Goal: Check status

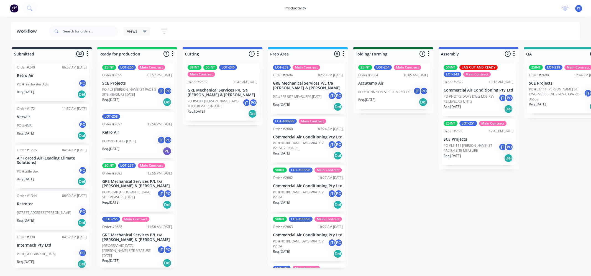
scroll to position [0, 7]
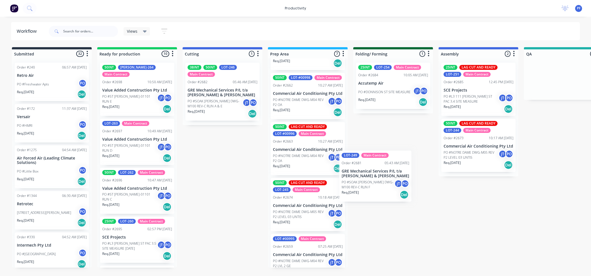
scroll to position [93, 0]
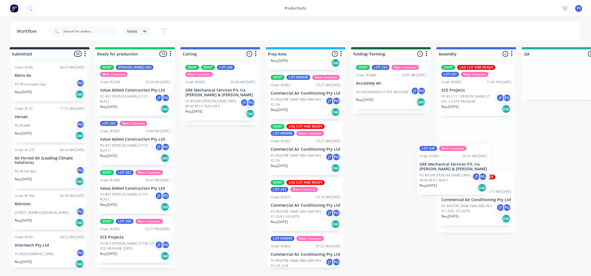
drag, startPoint x: 307, startPoint y: 221, endPoint x: 455, endPoint y: 165, distance: 158.5
click at [455, 165] on div "Submitted 32 Order #240 06:57 AM [DATE] Retro Air PO #Freshwater Apts PO Req. […" at bounding box center [536, 157] width 1085 height 220
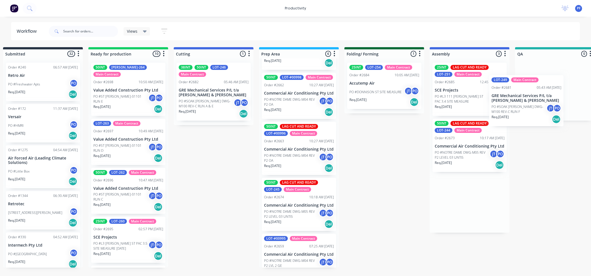
drag, startPoint x: 471, startPoint y: 141, endPoint x: 501, endPoint y: 117, distance: 38.2
click at [509, 104] on div "Submitted 32 Order #240 06:57 AM [DATE] Retro Air PO #Freshwater Apts PO Req. […" at bounding box center [529, 157] width 1085 height 220
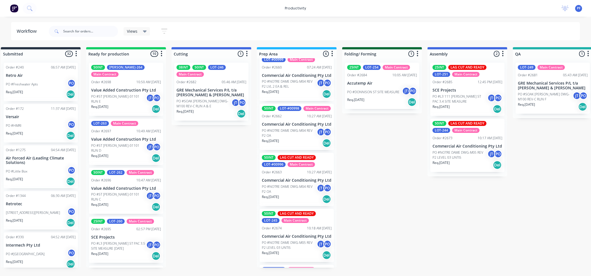
scroll to position [31, 0]
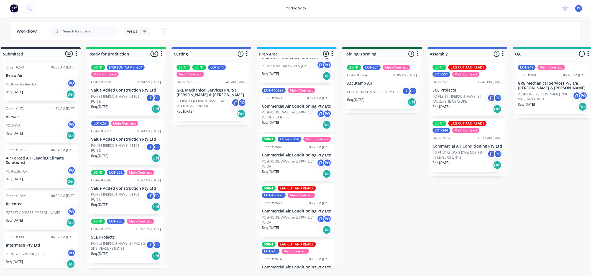
click at [473, 70] on div "25INT LAG CUT AND READY LOT-251 Main Contract" at bounding box center [468, 71] width 70 height 12
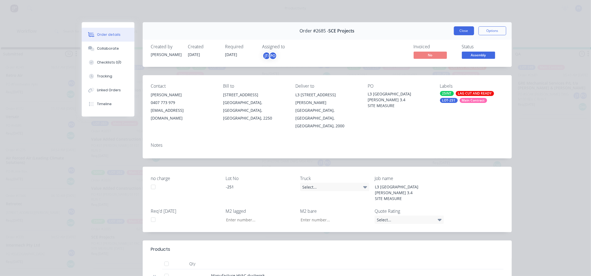
click at [466, 30] on button "Close" at bounding box center [464, 30] width 20 height 9
